Goal: Navigation & Orientation: Find specific page/section

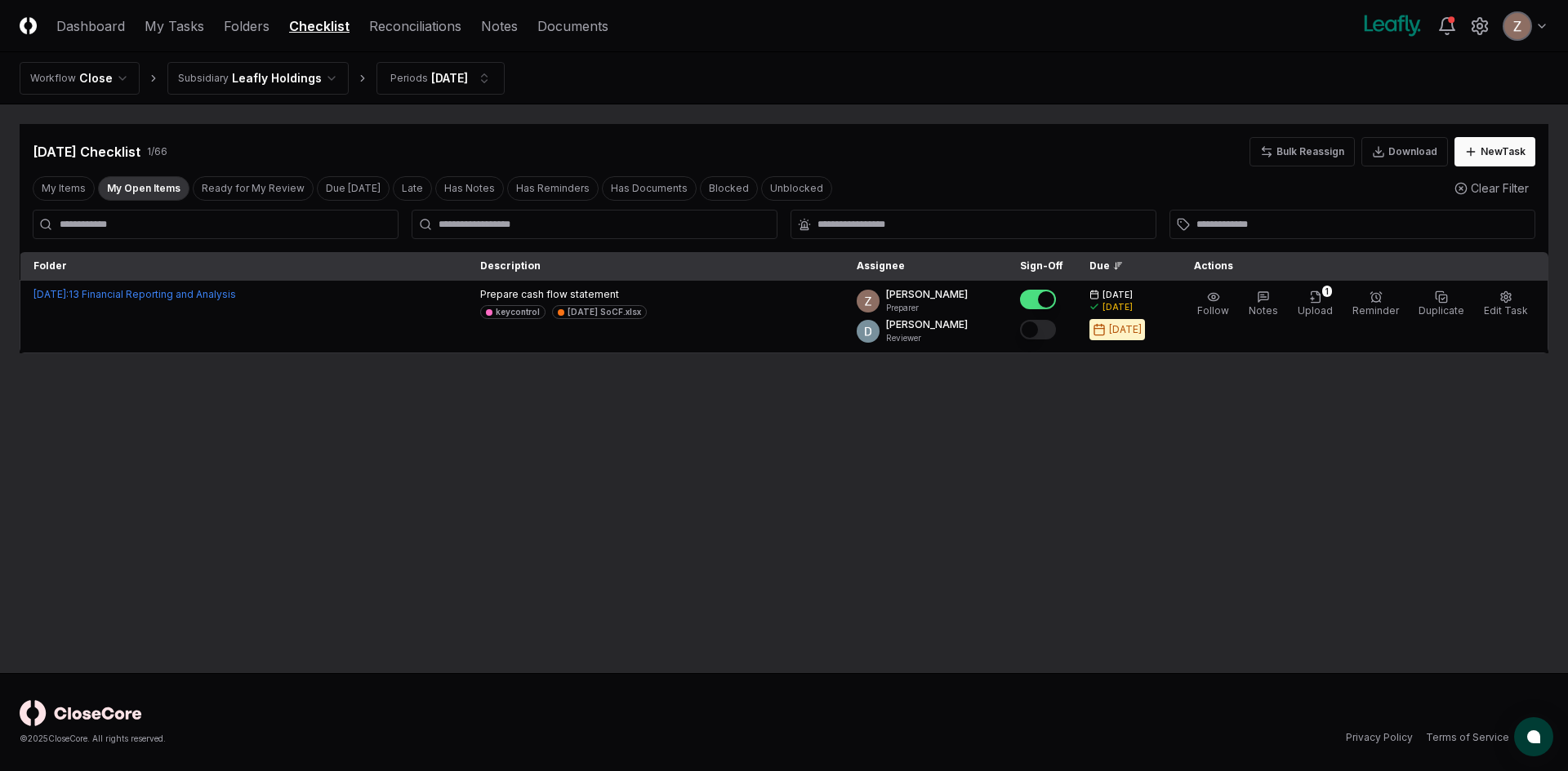
click at [157, 189] on button "My Open Items" at bounding box center [143, 188] width 91 height 25
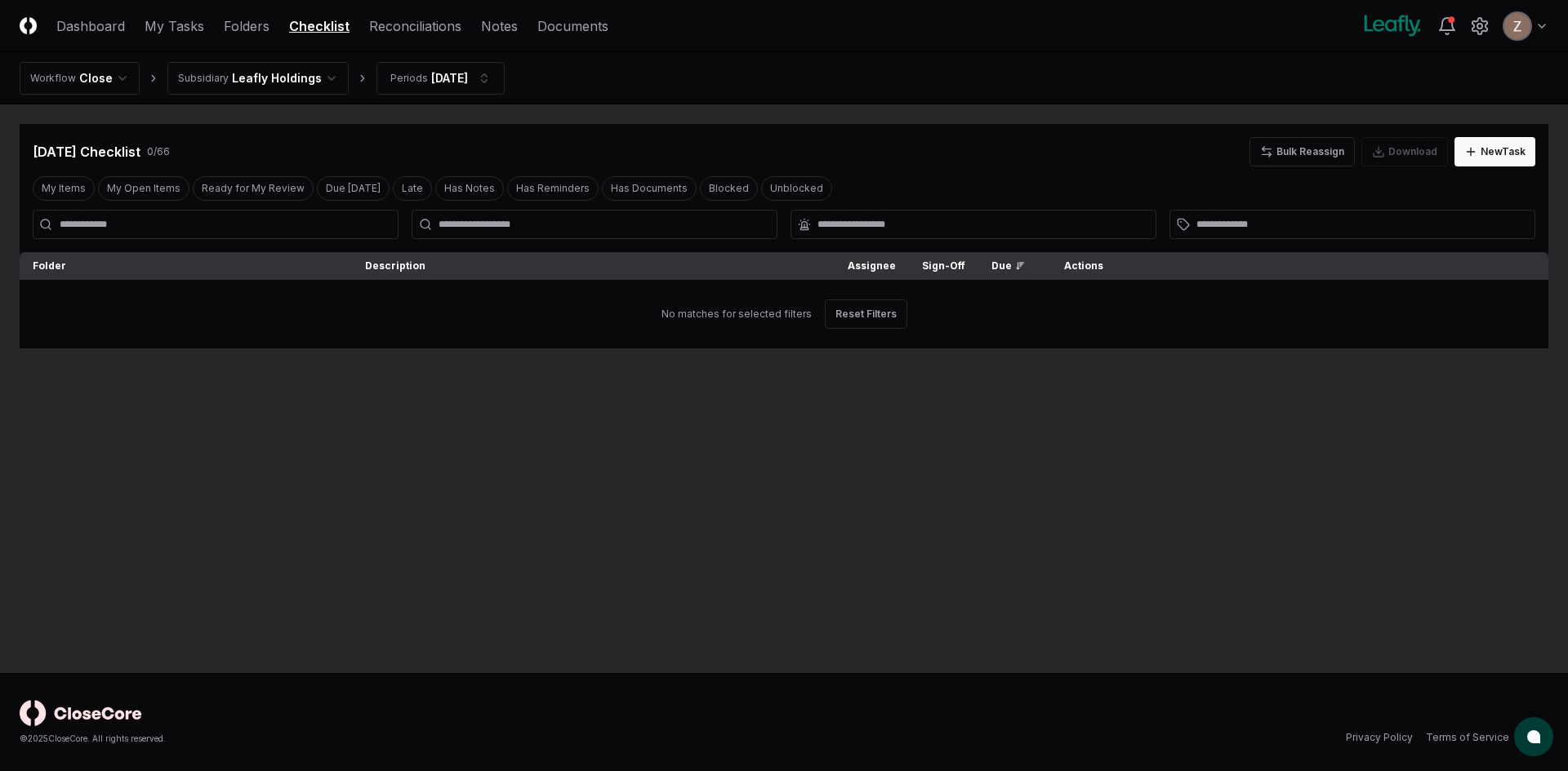
click at [226, 76] on html "CloseCore Dashboard My Tasks Folders Checklist Reconciliations Notes Documents …" at bounding box center [784, 386] width 1568 height 771
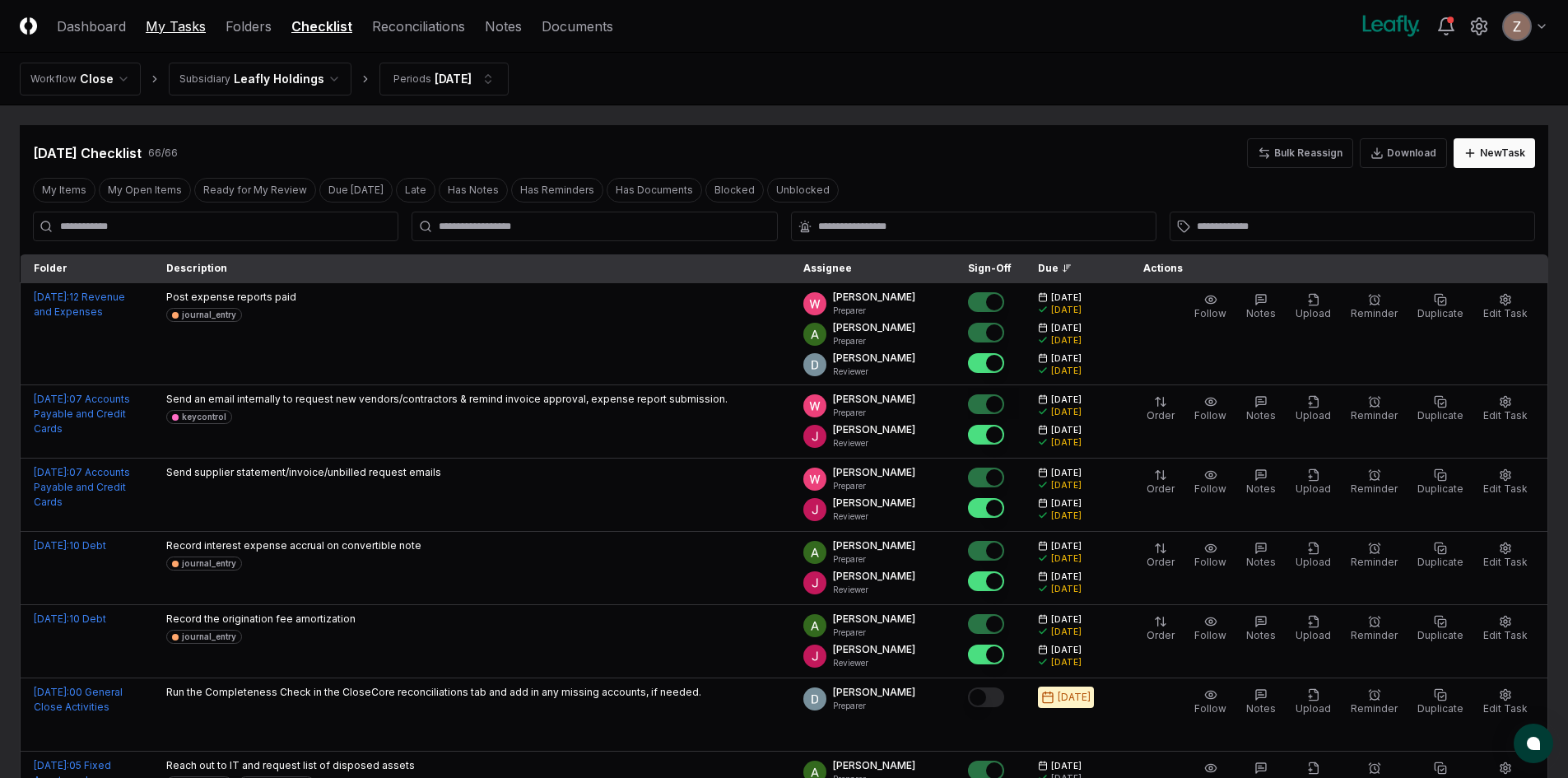
click at [179, 26] on link "My Tasks" at bounding box center [175, 27] width 60 height 20
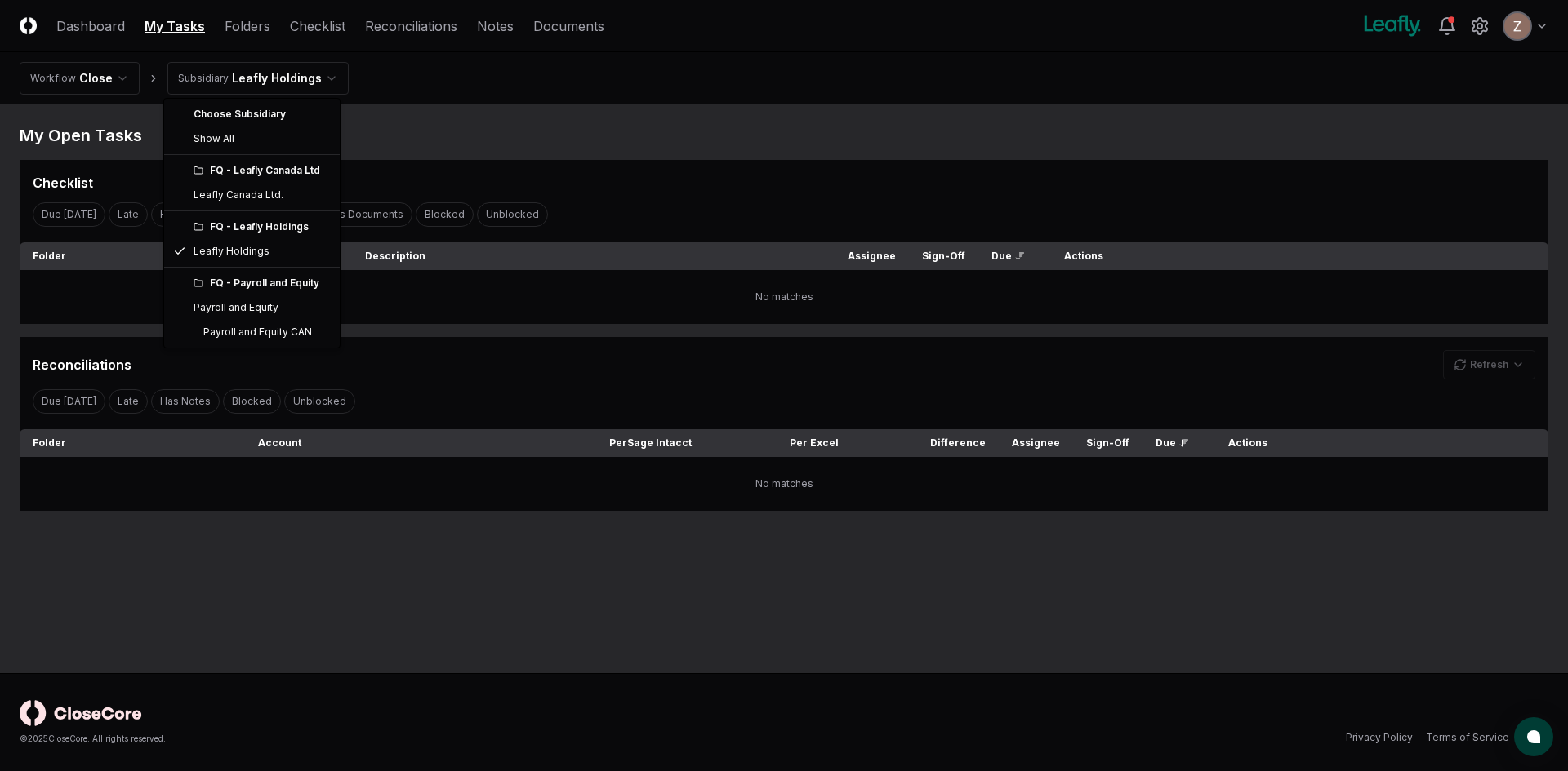
click at [269, 75] on html "CloseCore Dashboard My Tasks Folders Checklist Reconciliations Notes Documents …" at bounding box center [784, 386] width 1568 height 771
